Goal: Find specific page/section: Find specific page/section

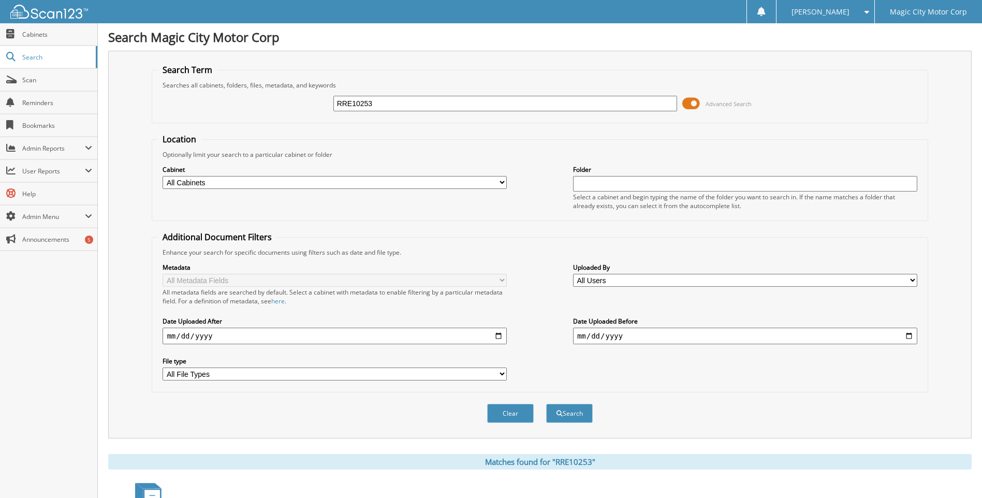
click at [382, 109] on input "RRE10253" at bounding box center [506, 104] width 344 height 16
type input "MJ189783"
click at [546, 404] on button "Search" at bounding box center [569, 413] width 47 height 19
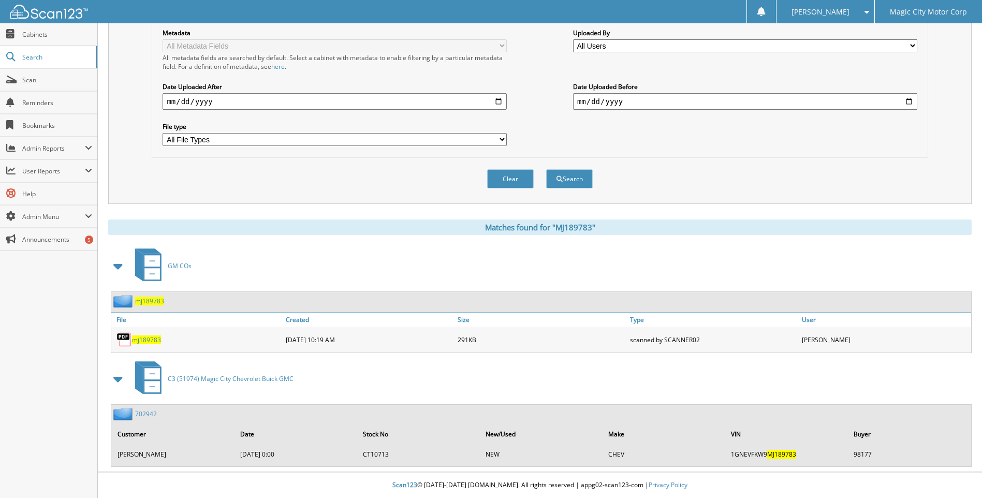
click at [146, 414] on link "702942" at bounding box center [146, 414] width 22 height 9
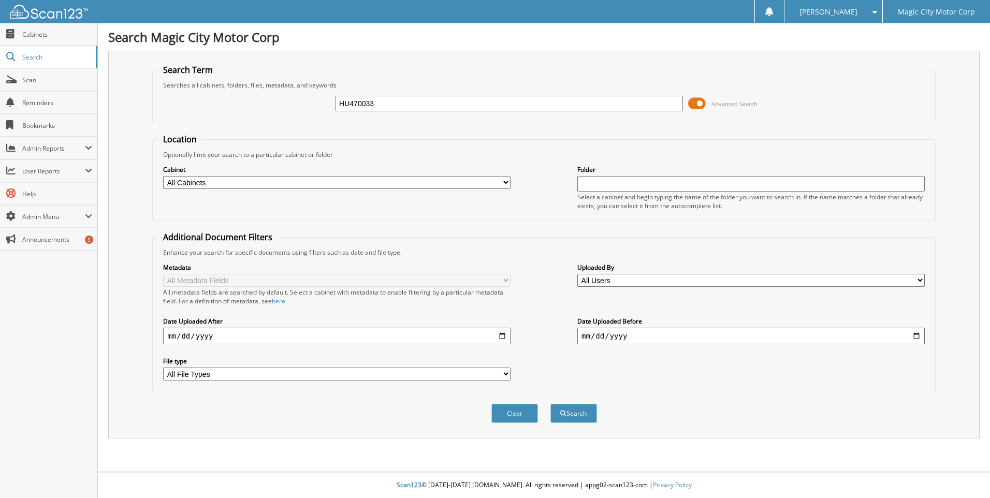
type input "HU470033"
click at [551, 404] on button "Search" at bounding box center [574, 413] width 47 height 19
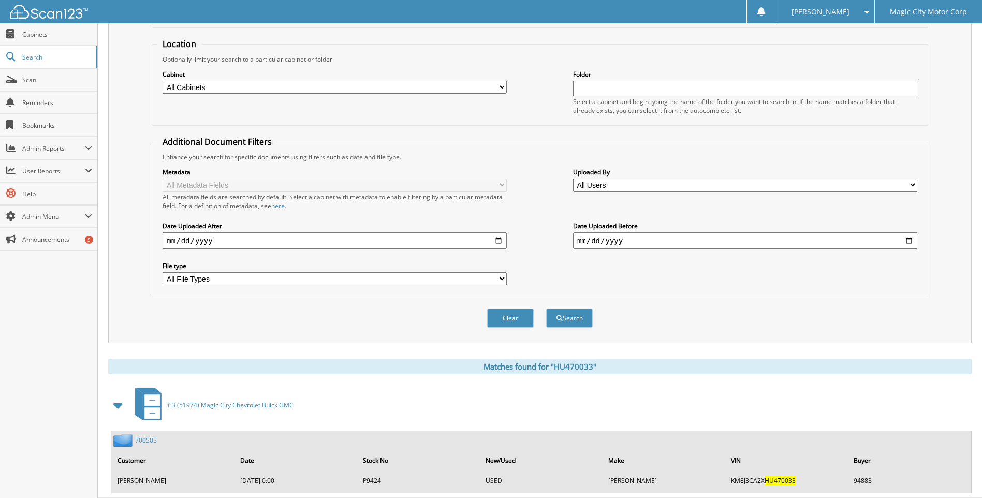
scroll to position [122, 0]
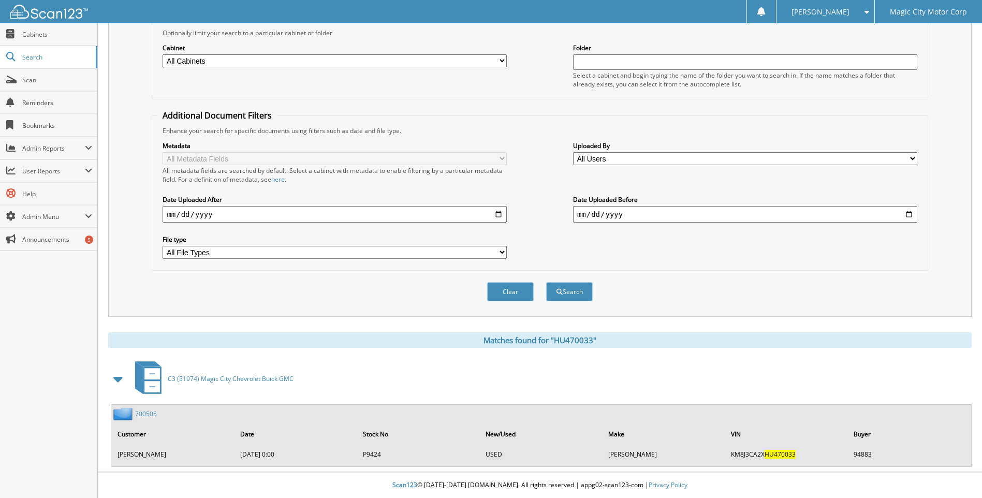
drag, startPoint x: 149, startPoint y: 416, endPoint x: 140, endPoint y: 409, distance: 11.1
click at [149, 416] on link "700505" at bounding box center [146, 414] width 22 height 9
